Goal: Transaction & Acquisition: Subscribe to service/newsletter

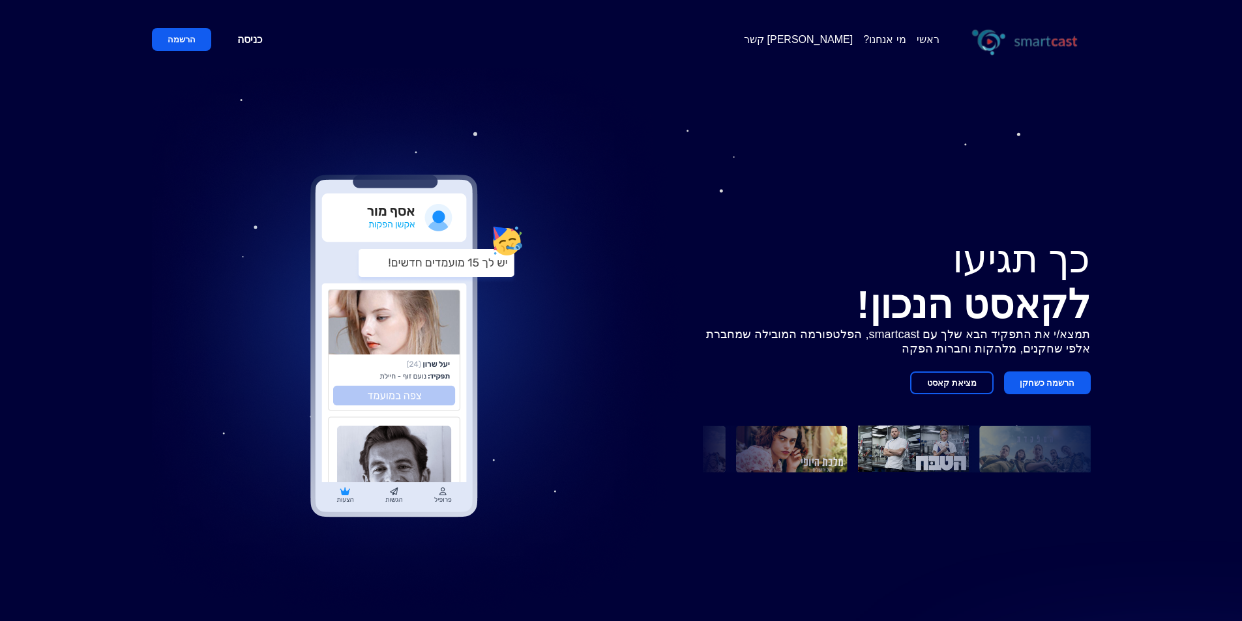
click at [946, 380] on button "מציאת קאסט" at bounding box center [951, 383] width 83 height 23
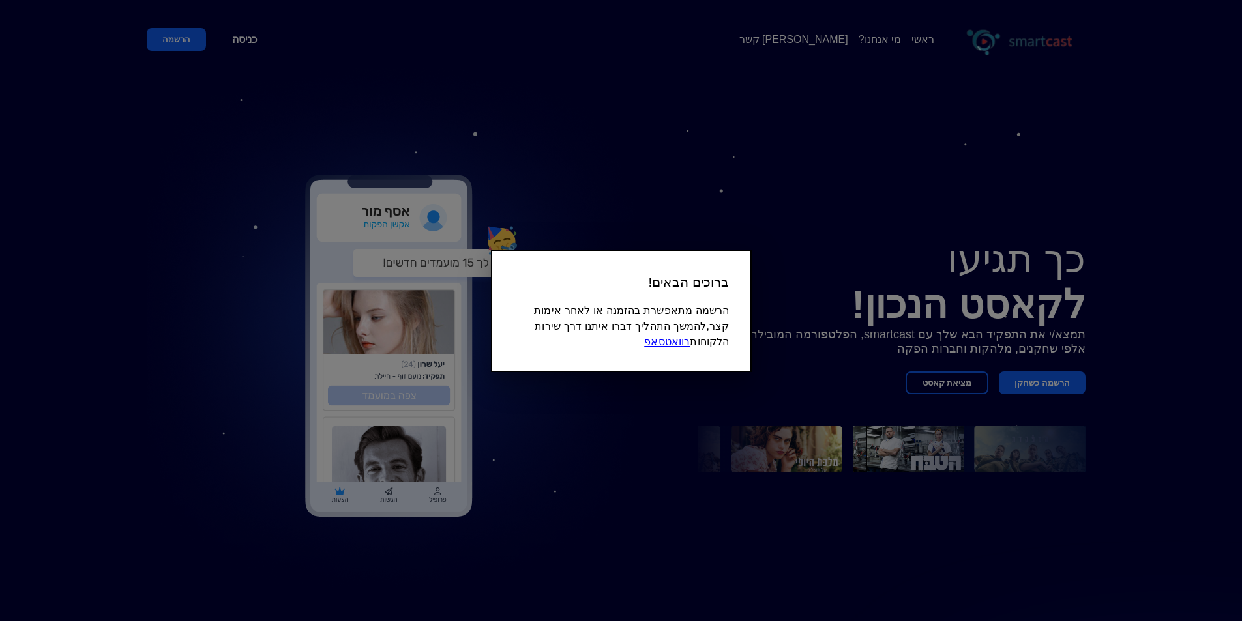
click at [889, 369] on div at bounding box center [621, 310] width 1242 height 621
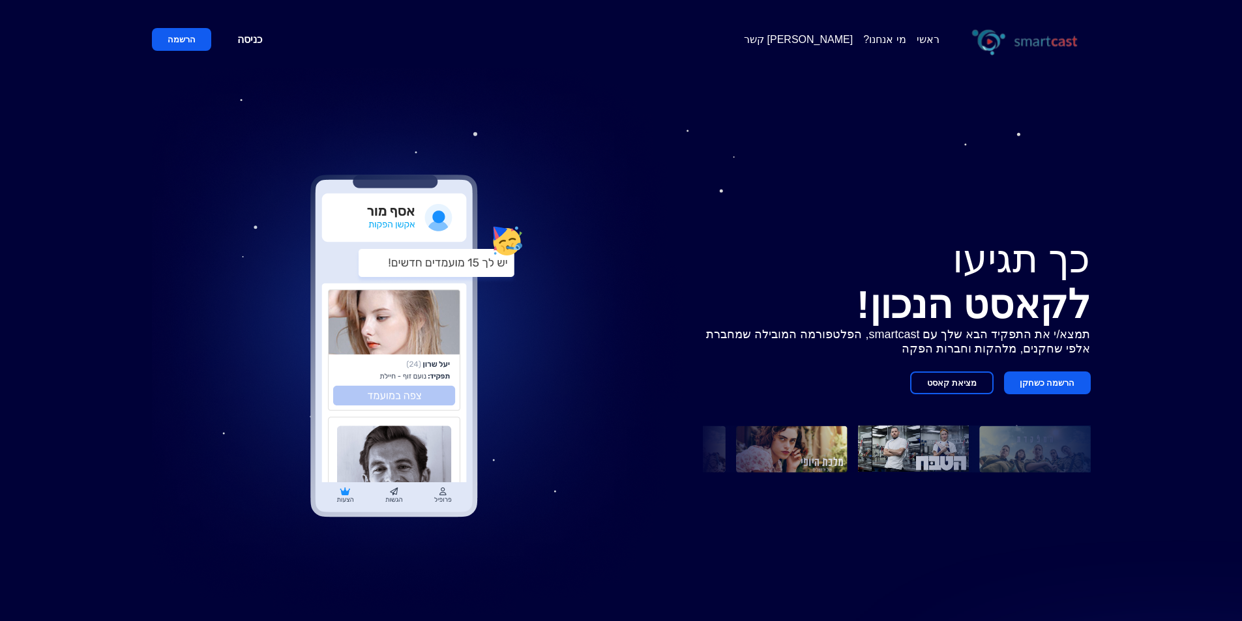
click at [853, 40] on span "[PERSON_NAME] קשר" at bounding box center [798, 39] width 109 height 12
click at [841, 40] on span "[PERSON_NAME] קשר" at bounding box center [798, 39] width 109 height 12
click at [842, 38] on span "[PERSON_NAME] קשר" at bounding box center [798, 39] width 109 height 12
click at [894, 38] on link "מי אנחנו?" at bounding box center [884, 39] width 42 height 12
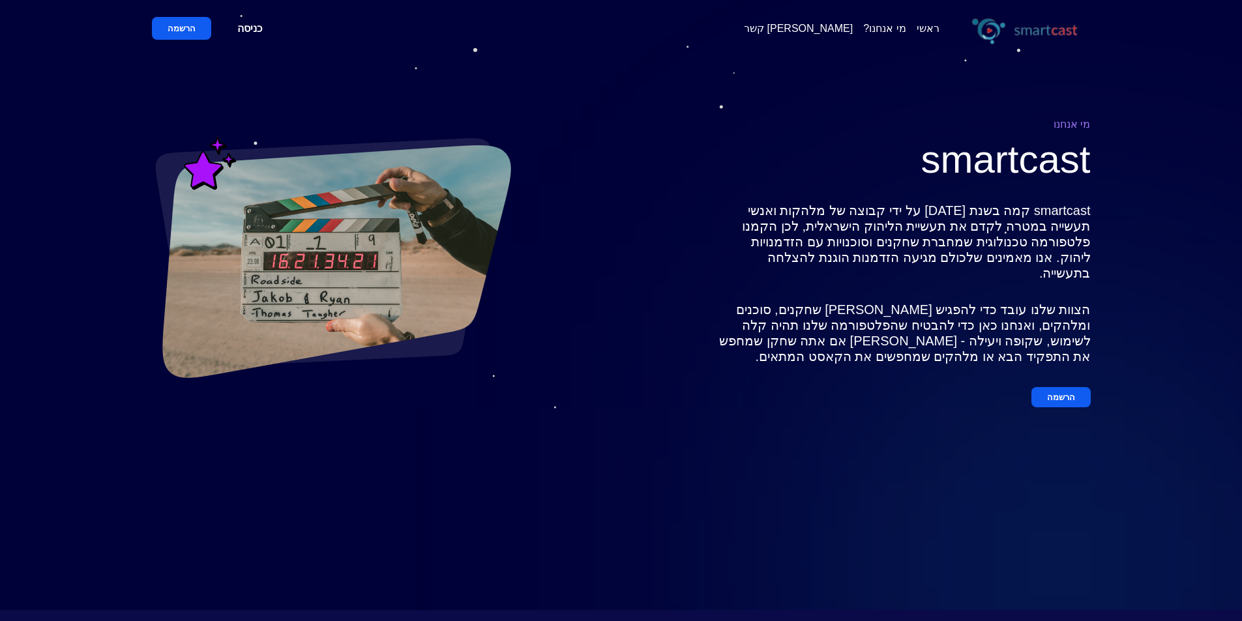
scroll to position [14, 0]
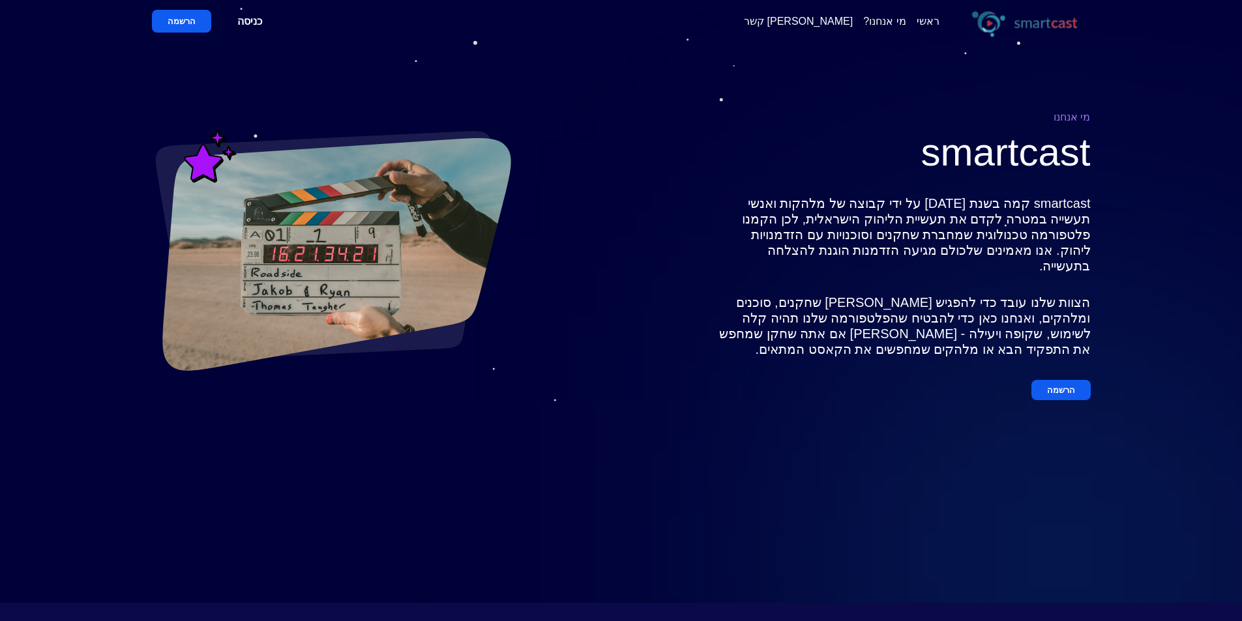
click at [914, 21] on div "ראשי מי אנחנו? צור קשר" at bounding box center [841, 21] width 195 height 12
click at [923, 23] on link "ראשי" at bounding box center [927, 21] width 23 height 12
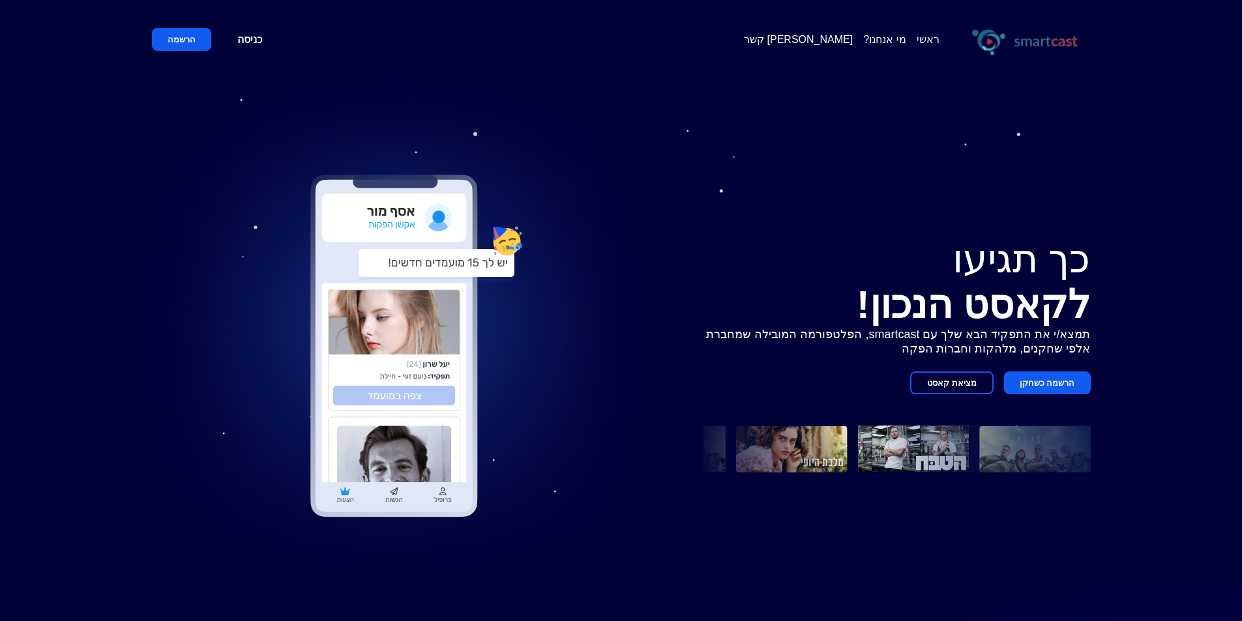
click at [850, 40] on span "[PERSON_NAME] קשר" at bounding box center [798, 39] width 109 height 12
click at [875, 41] on link "מי אנחנו?" at bounding box center [884, 39] width 42 height 12
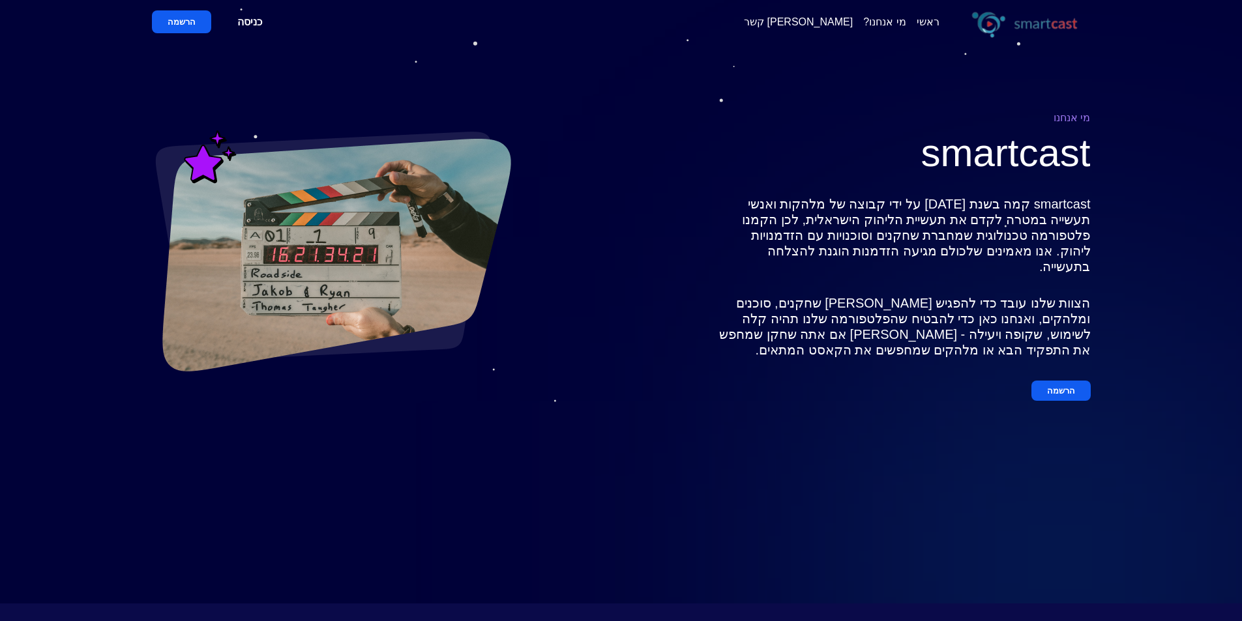
scroll to position [14, 0]
click at [1064, 386] on button "הרשמה" at bounding box center [1060, 390] width 59 height 20
click at [1060, 387] on button "הרשמה" at bounding box center [1060, 390] width 59 height 20
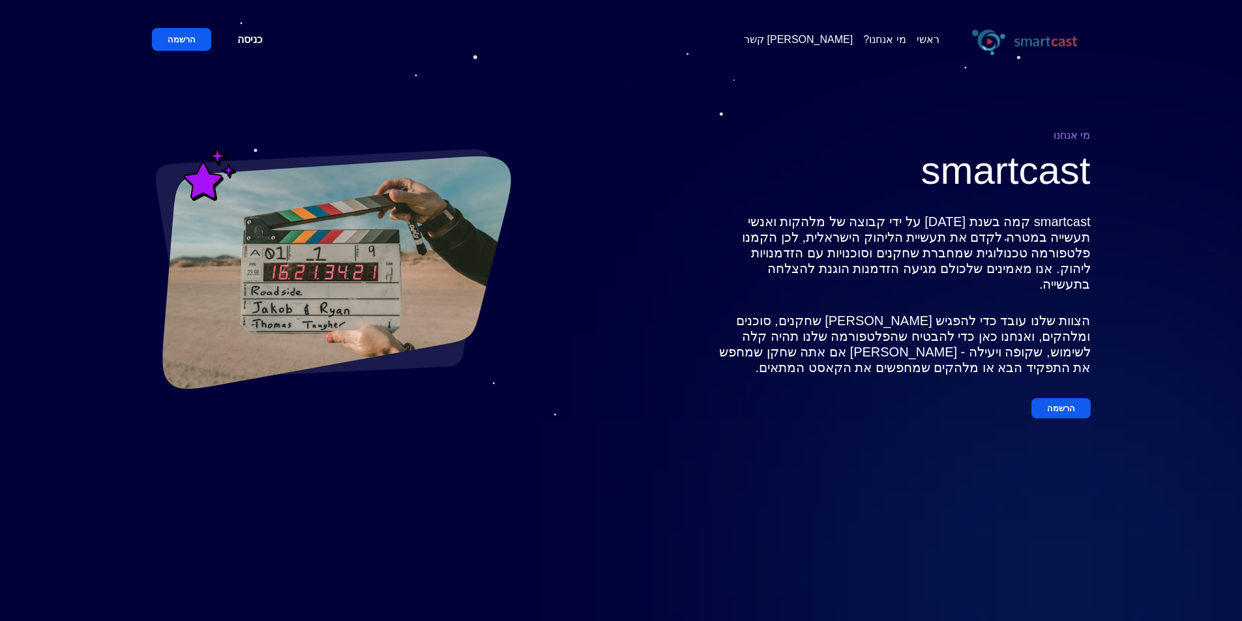
click at [1074, 398] on button "הרשמה" at bounding box center [1060, 408] width 59 height 20
click at [925, 39] on link "ראשי" at bounding box center [927, 39] width 23 height 12
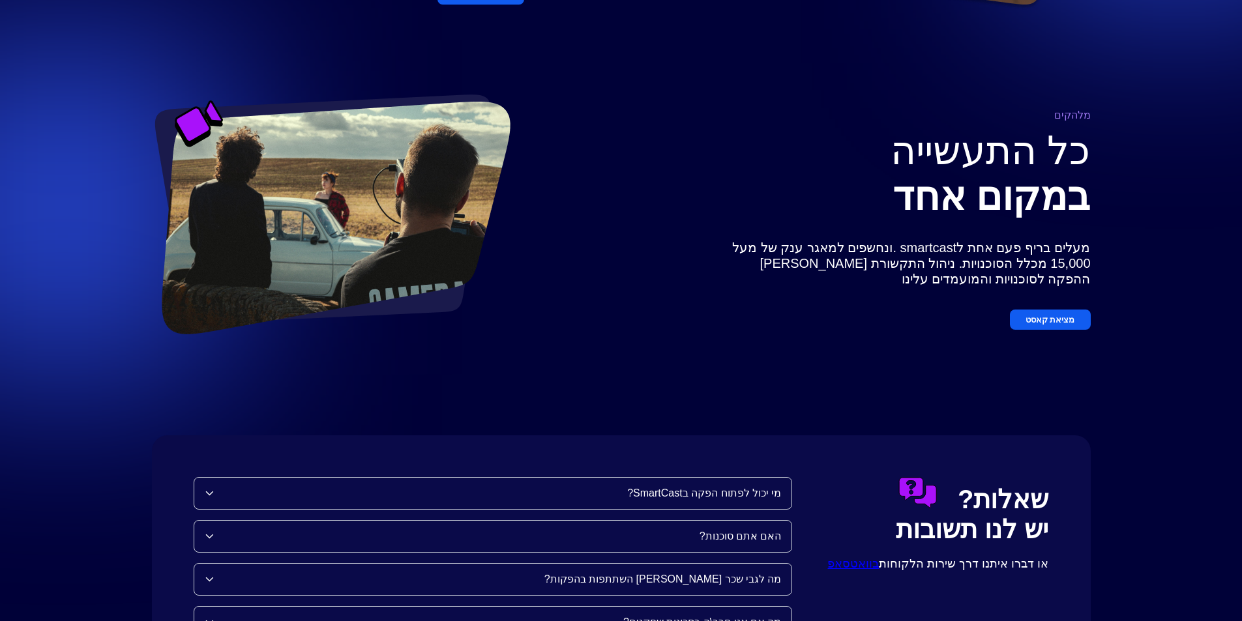
scroll to position [1413, 0]
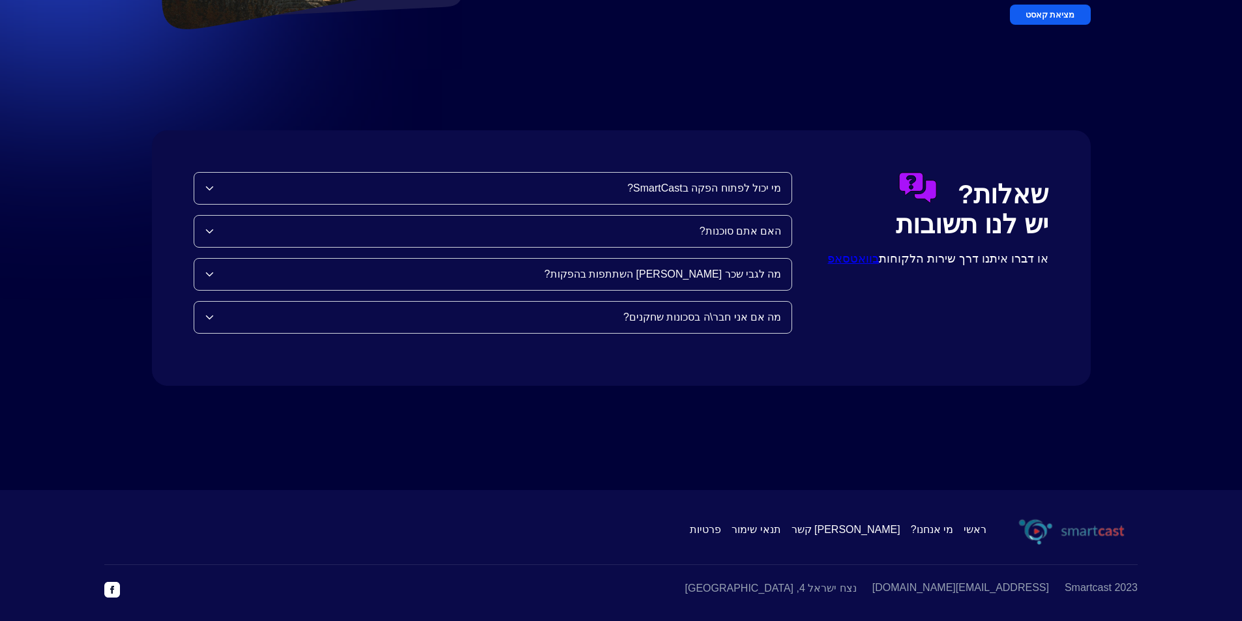
click at [631, 227] on div "האם אתם סוכנות?" at bounding box center [498, 231] width 568 height 12
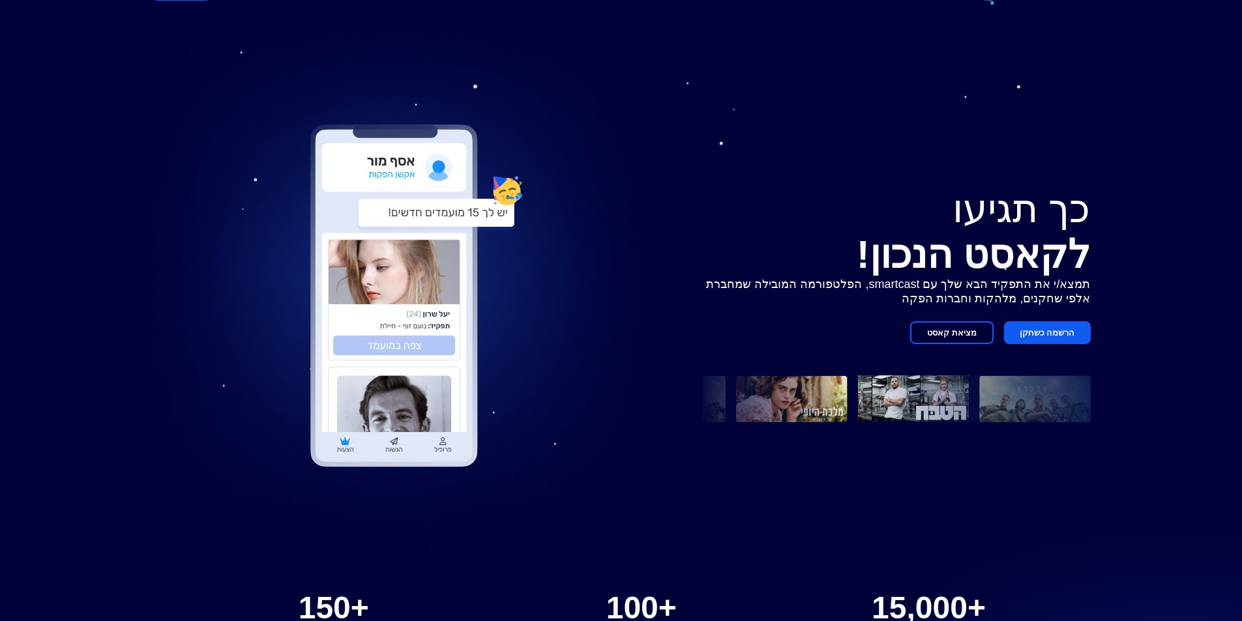
scroll to position [0, 0]
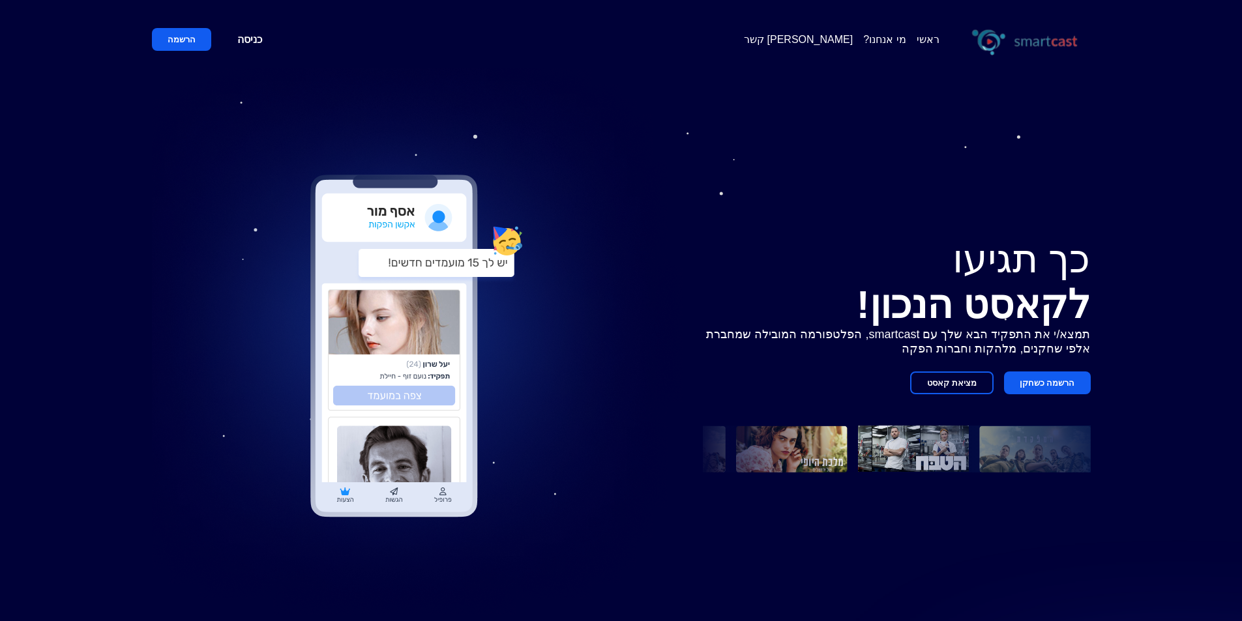
click at [1065, 388] on button "הרשמה כשחקן" at bounding box center [1047, 383] width 87 height 23
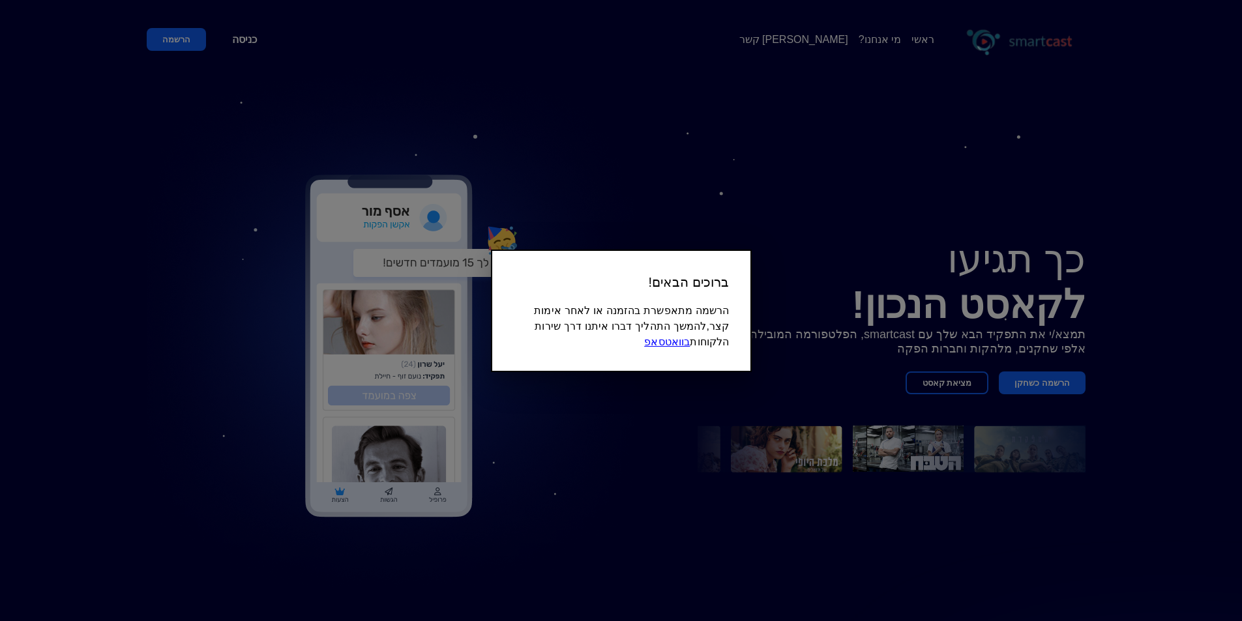
click at [665, 341] on link "בוואטסאפ" at bounding box center [667, 341] width 46 height 11
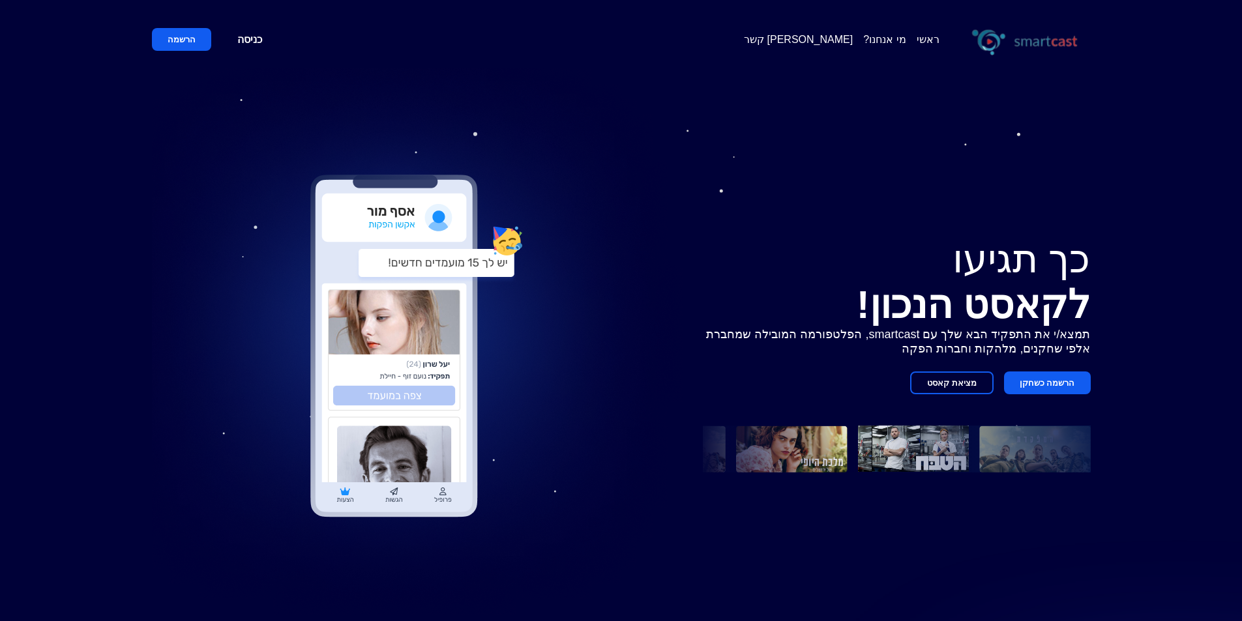
click at [1033, 383] on button "הרשמה כשחקן" at bounding box center [1047, 383] width 87 height 23
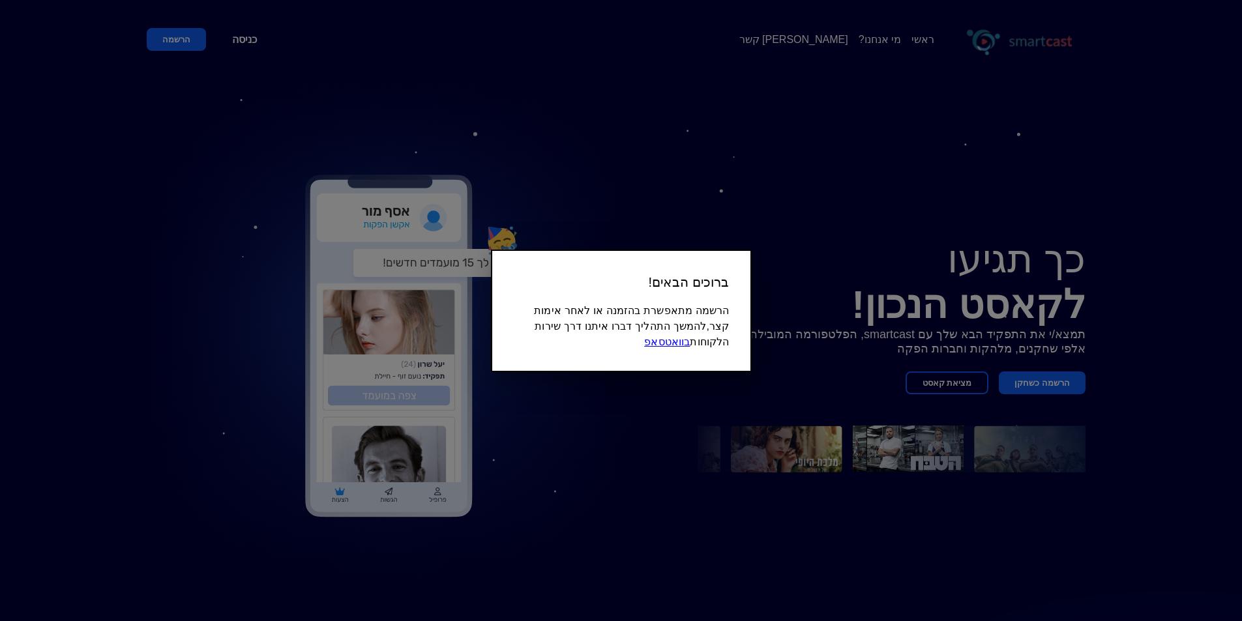
click at [680, 342] on link "בוואטסאפ" at bounding box center [667, 341] width 46 height 11
